Goal: Find specific page/section: Find specific page/section

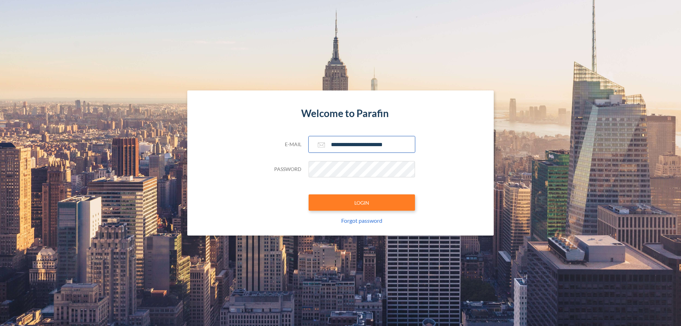
type input "**********"
click at [362, 203] on button "LOGIN" at bounding box center [362, 202] width 106 height 16
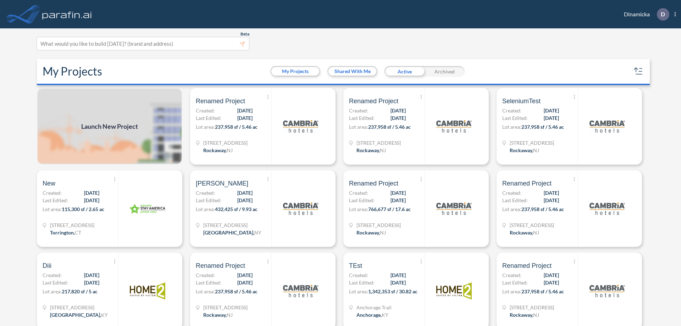
scroll to position [2, 0]
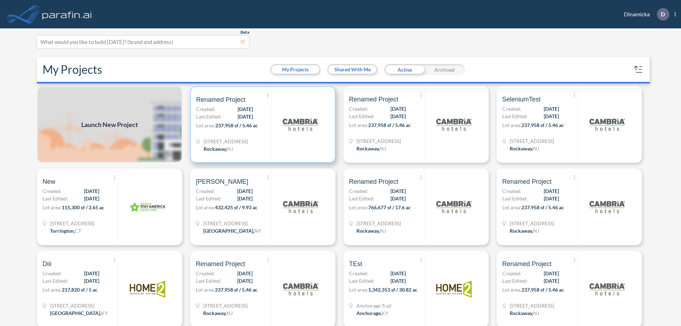
click at [261, 125] on p "Lot area: 237,958 sf / 5.46 ac" at bounding box center [233, 127] width 75 height 10
